Goal: Check status: Check status

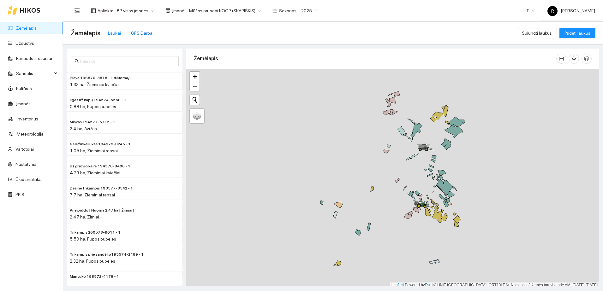
click at [136, 31] on div "GPS Darbai" at bounding box center [142, 33] width 22 height 7
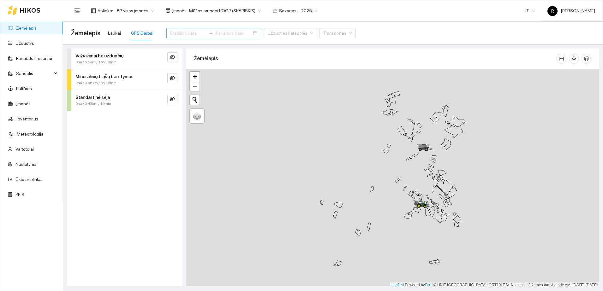
click at [174, 33] on input at bounding box center [188, 33] width 36 height 7
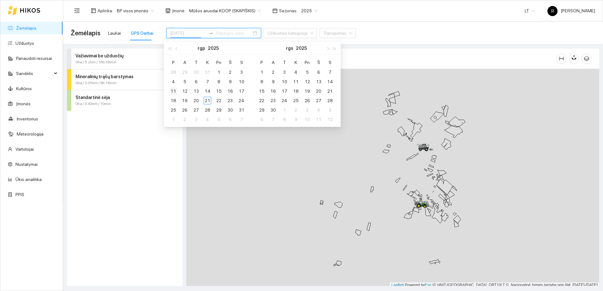
type input "[DATE]"
click at [174, 91] on div "11" at bounding box center [173, 91] width 8 height 8
type input "[DATE]"
click at [111, 80] on span "8.44ha / 34.53km / 9h 31min" at bounding box center [99, 83] width 49 height 6
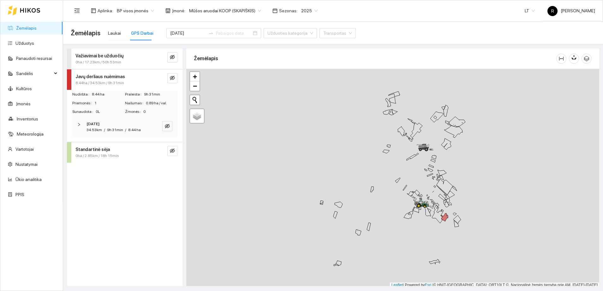
click at [77, 123] on icon "right" at bounding box center [79, 125] width 4 height 4
click at [80, 145] on icon "right" at bounding box center [80, 146] width 4 height 4
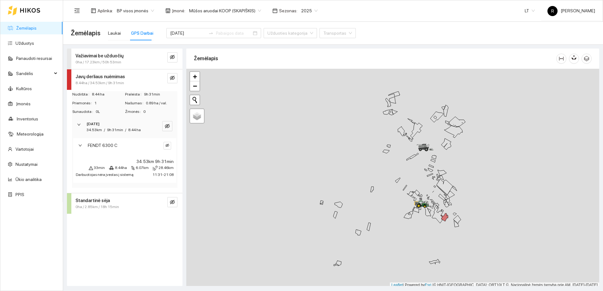
click at [126, 55] on div "Važiavimai be užduočių" at bounding box center [113, 55] width 77 height 7
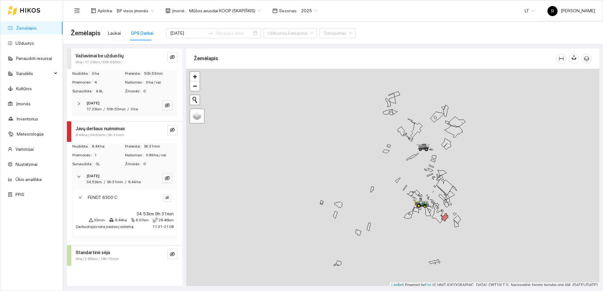
click at [79, 104] on icon "right" at bounding box center [79, 104] width 4 height 4
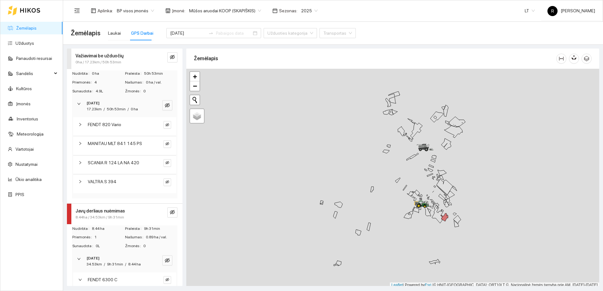
click at [82, 180] on div at bounding box center [82, 181] width 8 height 7
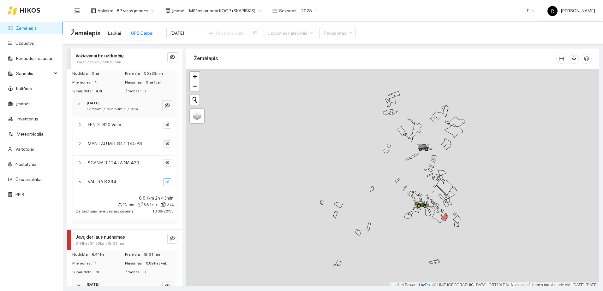
click at [165, 182] on icon "eye-invisible" at bounding box center [167, 181] width 4 height 3
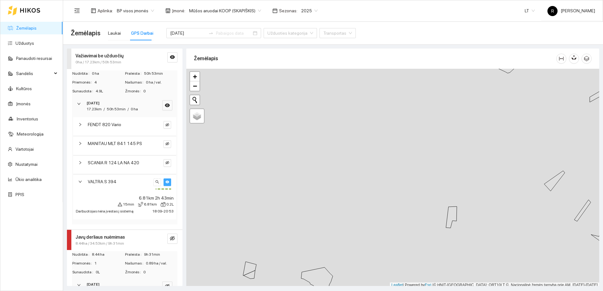
scroll to position [2, 0]
drag, startPoint x: 441, startPoint y: 202, endPoint x: 306, endPoint y: 128, distance: 154.2
click at [306, 128] on div at bounding box center [392, 176] width 413 height 219
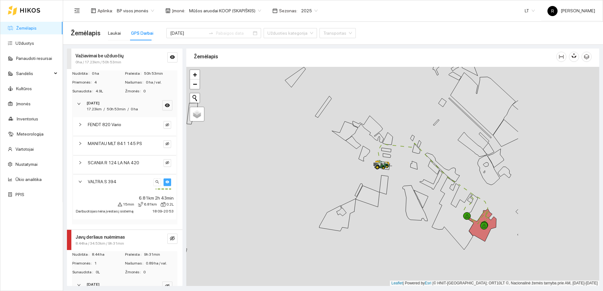
drag, startPoint x: 465, startPoint y: 206, endPoint x: 343, endPoint y: 190, distance: 123.5
click at [338, 172] on div at bounding box center [392, 176] width 413 height 219
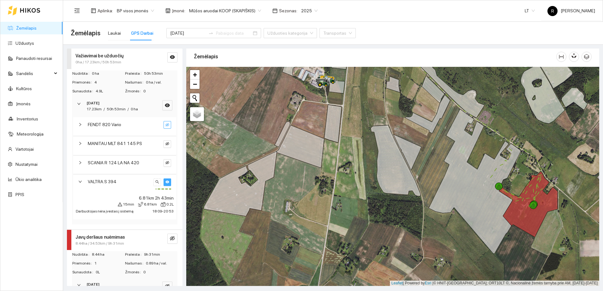
click at [165, 124] on icon "eye-invisible" at bounding box center [167, 125] width 4 height 4
click at [163, 181] on button "button" at bounding box center [167, 183] width 8 height 8
click at [81, 182] on icon "right" at bounding box center [80, 182] width 4 height 4
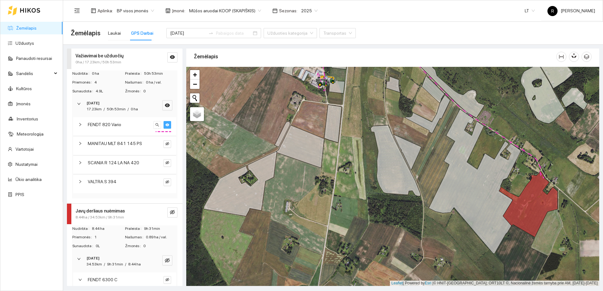
click at [80, 125] on icon "right" at bounding box center [80, 125] width 4 height 4
